Goal: Task Accomplishment & Management: Manage account settings

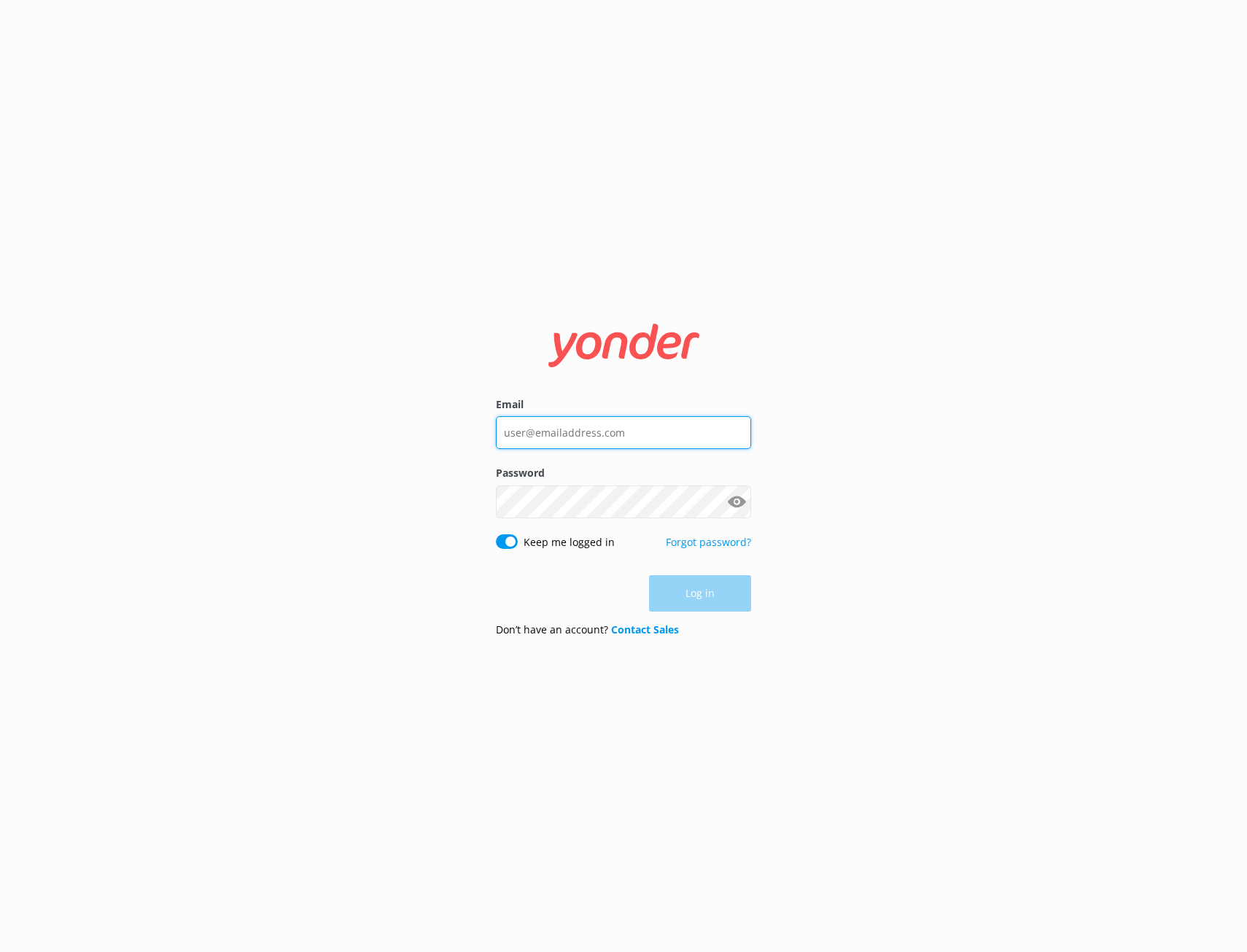
type input "[PERSON_NAME][EMAIL_ADDRESS][DOMAIN_NAME]"
click at [683, 600] on div "Log in" at bounding box center [624, 593] width 255 height 37
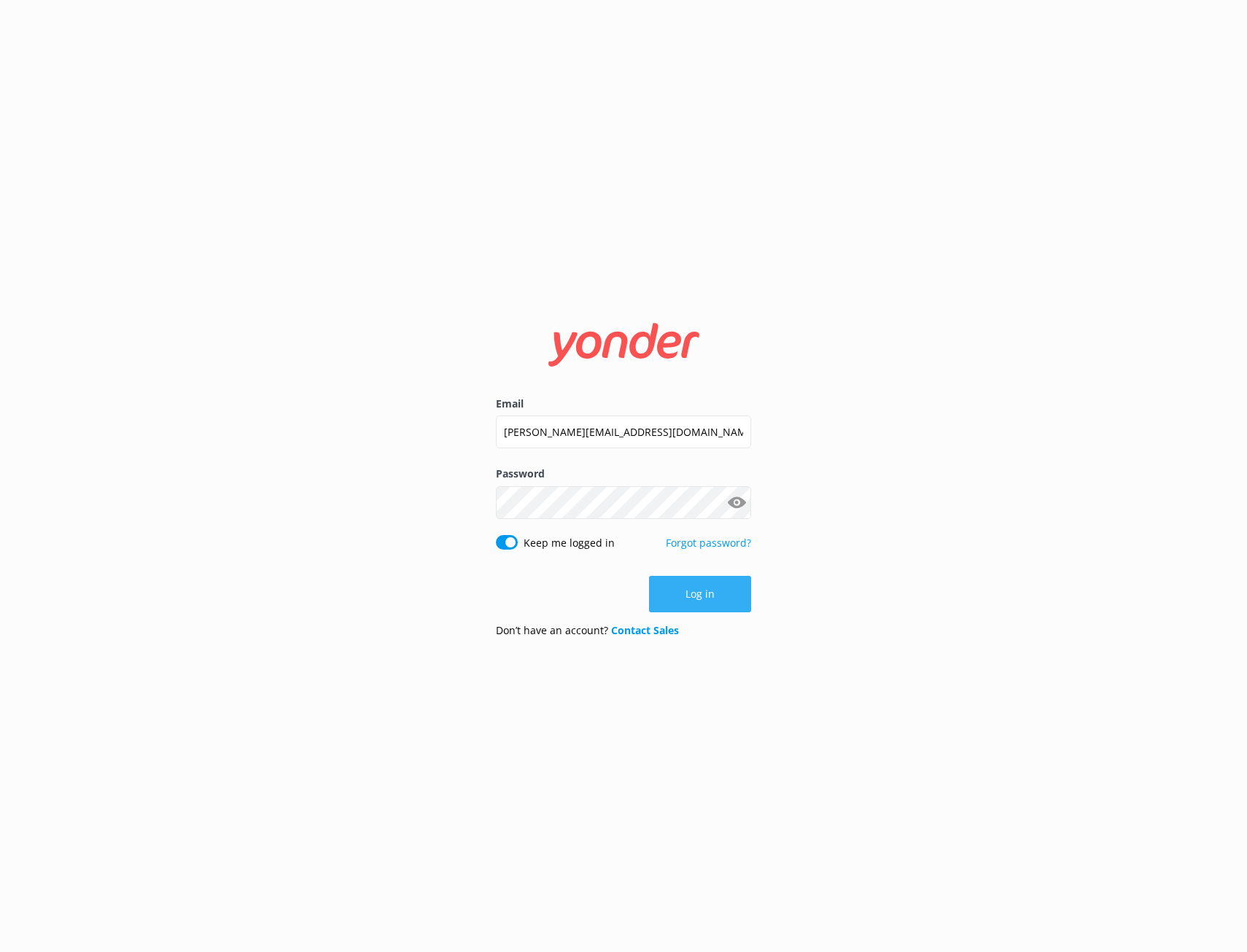
click at [698, 599] on button "Log in" at bounding box center [700, 594] width 102 height 37
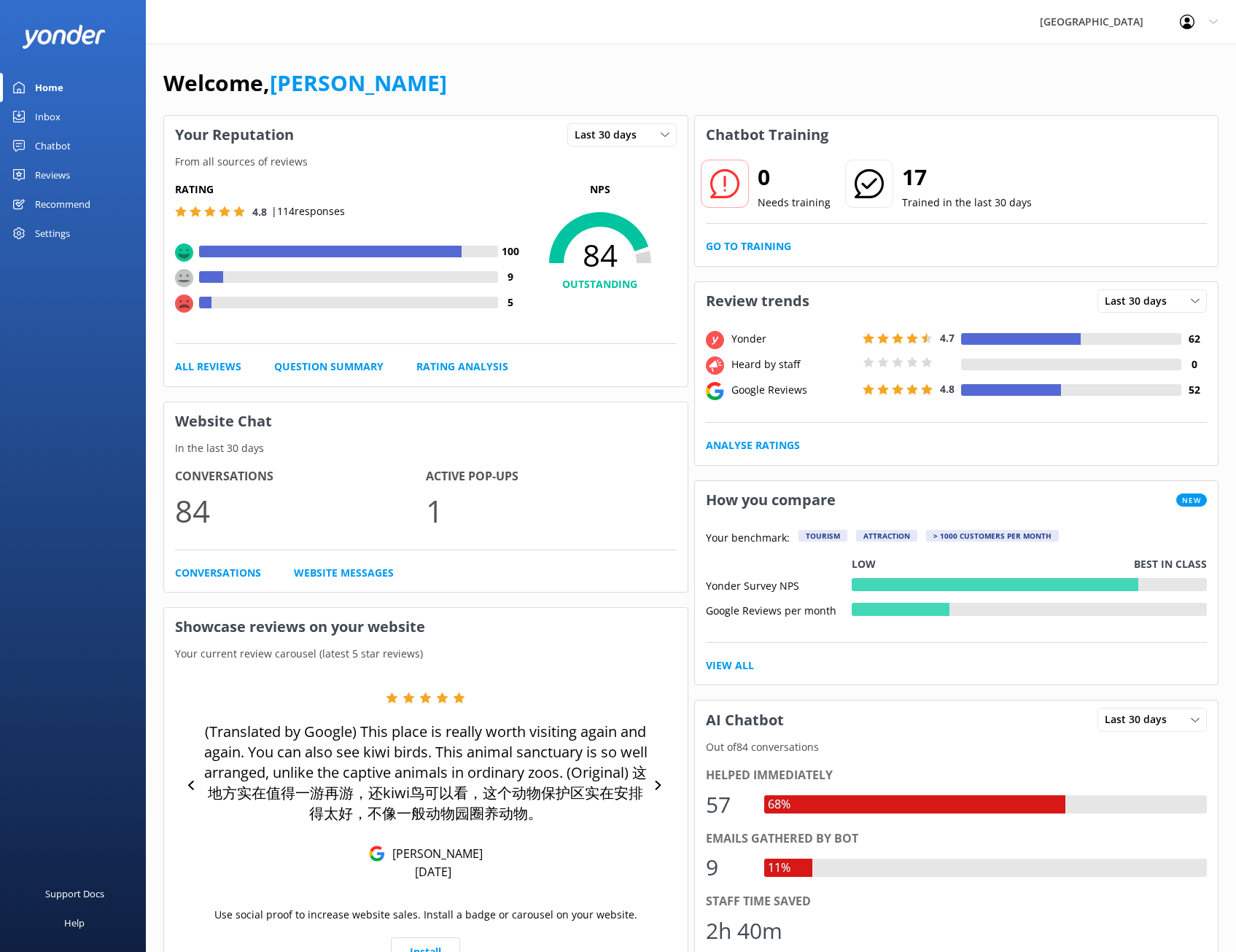
click at [78, 146] on link "Chatbot" at bounding box center [72, 146] width 146 height 29
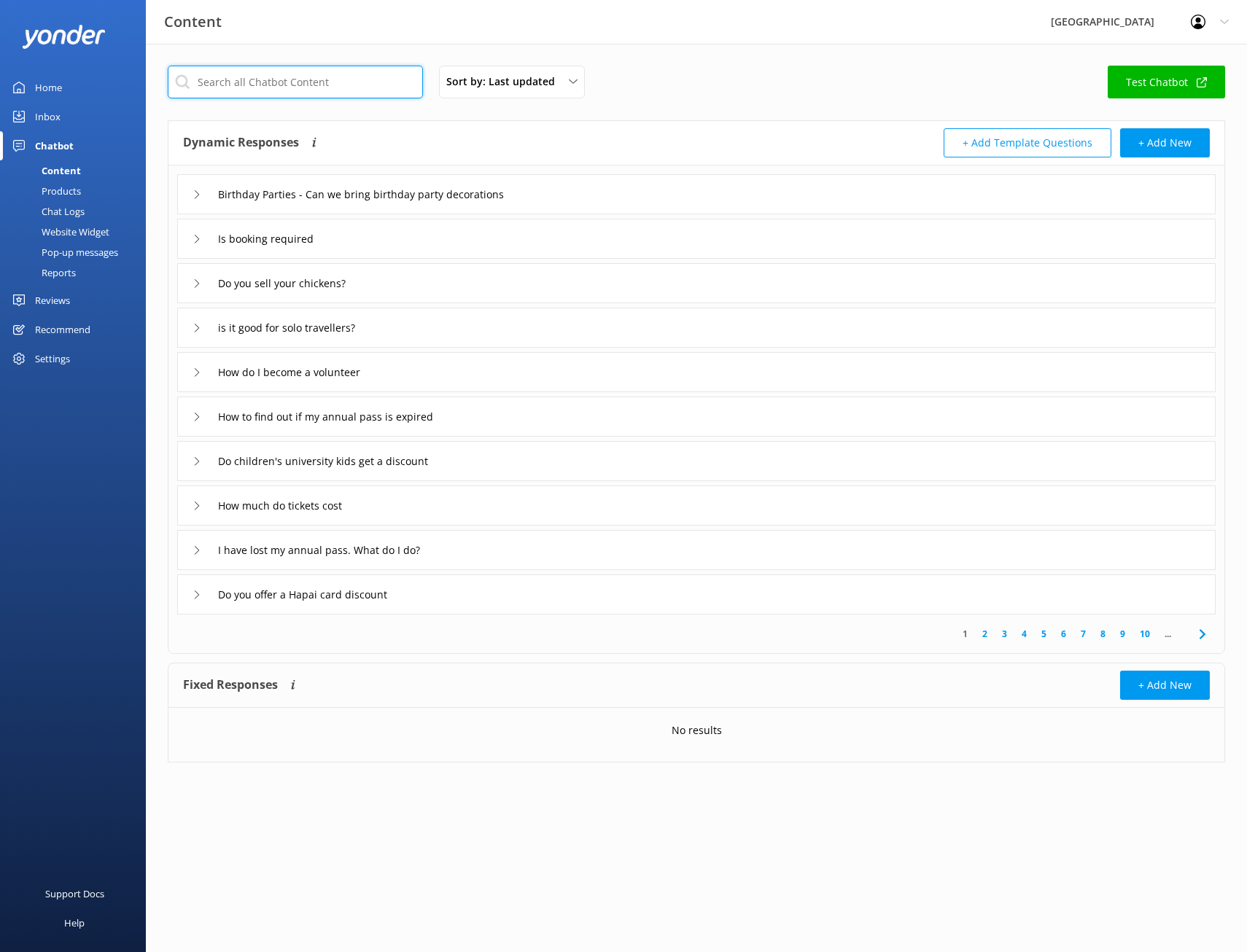
click at [259, 86] on input "text" at bounding box center [295, 82] width 255 height 33
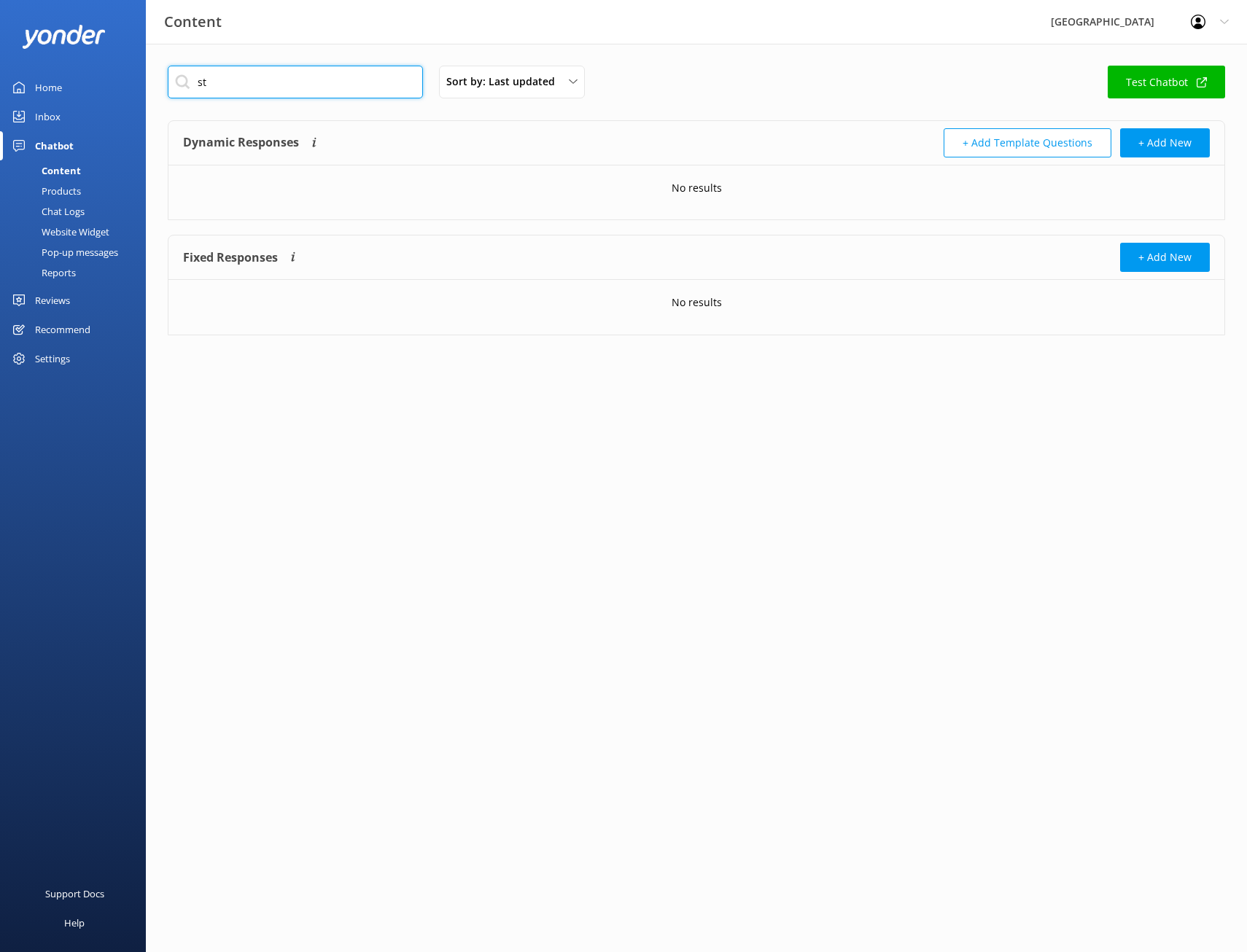
type input "s"
type input "univer"
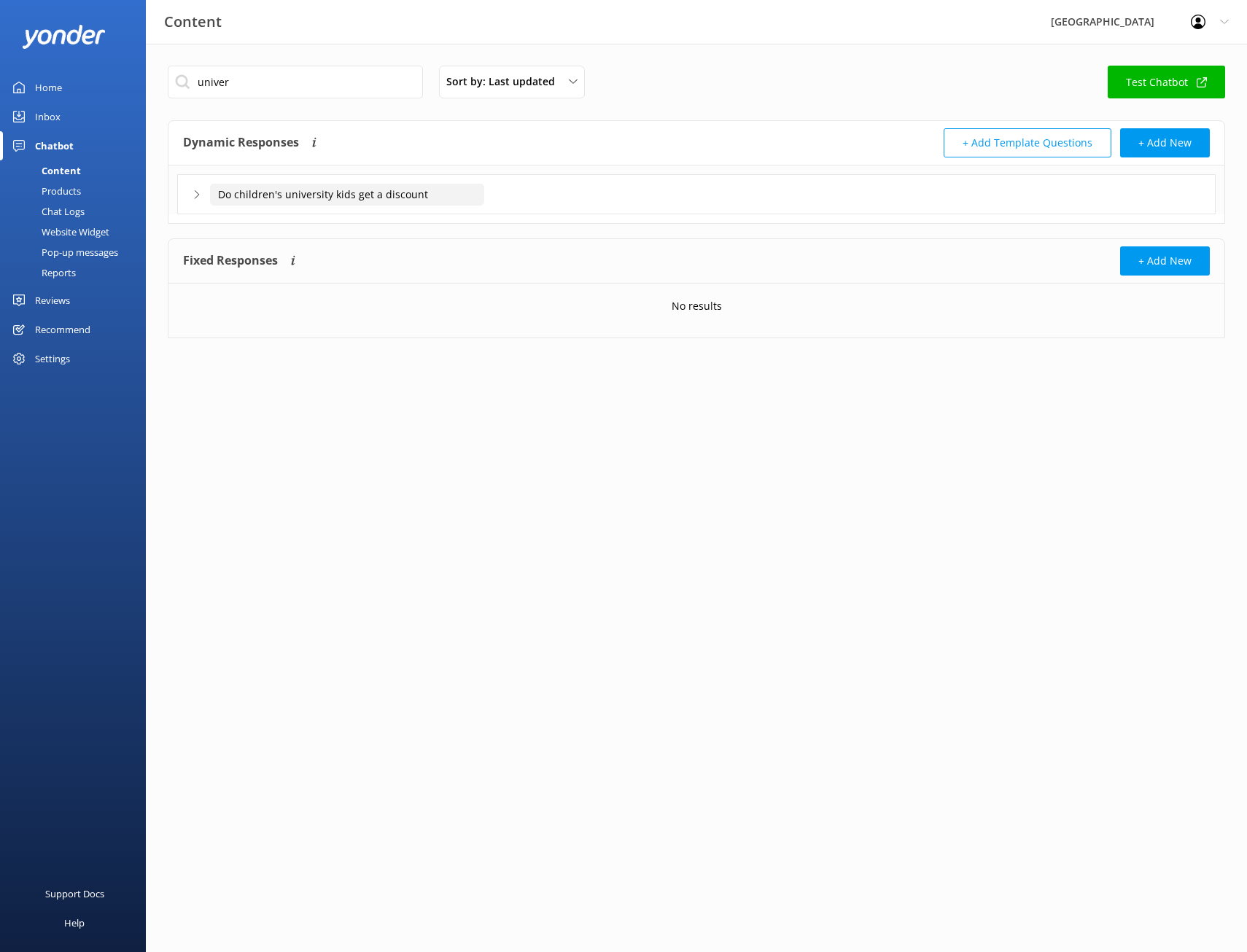
click at [328, 198] on input "Do children's university kids get a discount" at bounding box center [346, 194] width 274 height 22
